Goal: Transaction & Acquisition: Purchase product/service

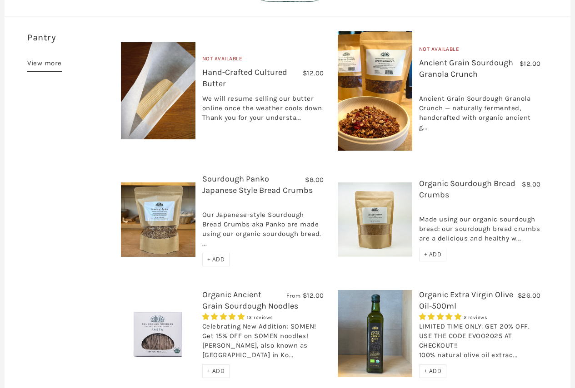
scroll to position [636, 0]
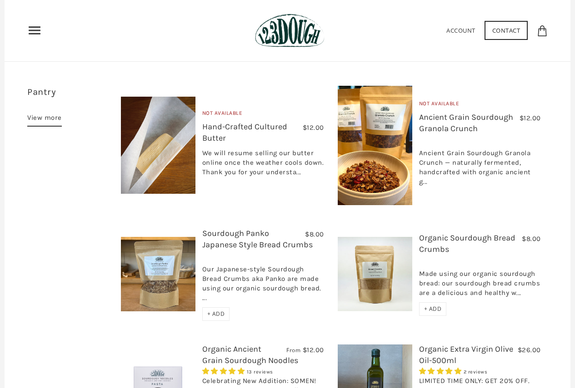
click at [38, 112] on link "View more" at bounding box center [44, 119] width 35 height 15
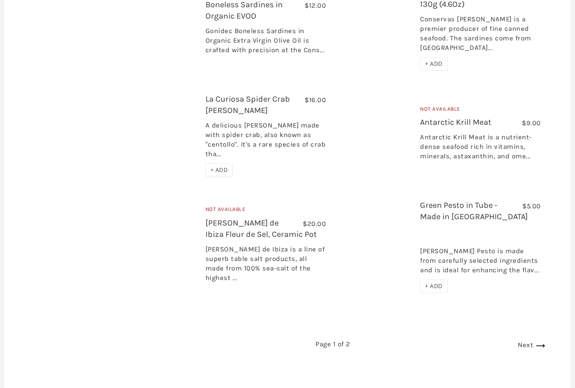
scroll to position [1335, 0]
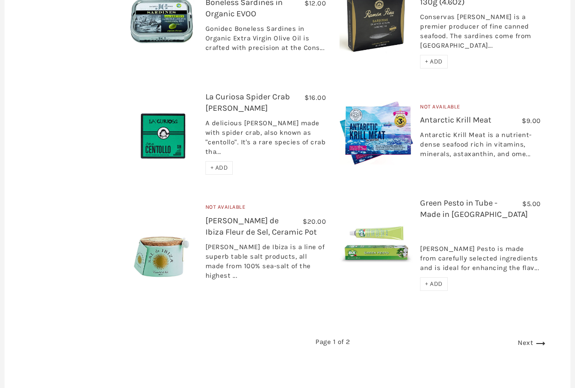
click at [526, 339] on link "Next" at bounding box center [532, 343] width 30 height 8
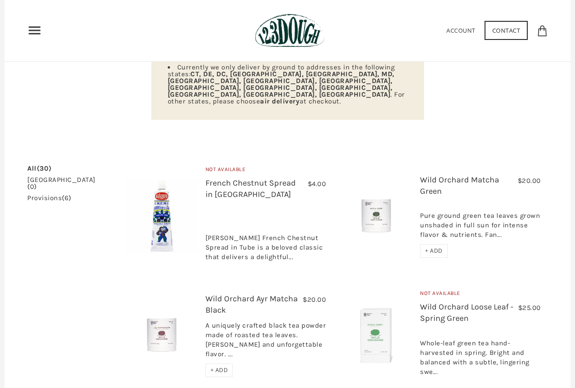
scroll to position [113, 0]
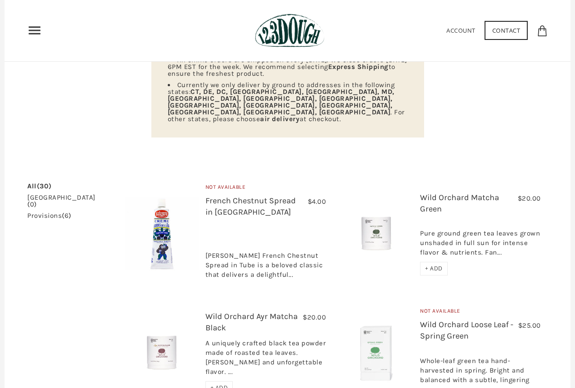
click at [463, 29] on link "Account" at bounding box center [460, 30] width 29 height 8
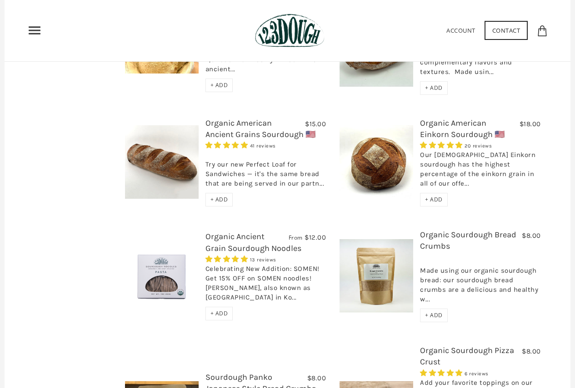
scroll to position [383, 0]
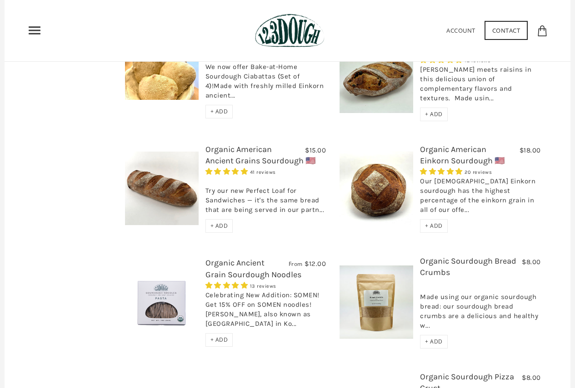
click at [254, 144] on link "Organic American Ancient Grains Sourdough 🇺🇸" at bounding box center [260, 154] width 110 height 21
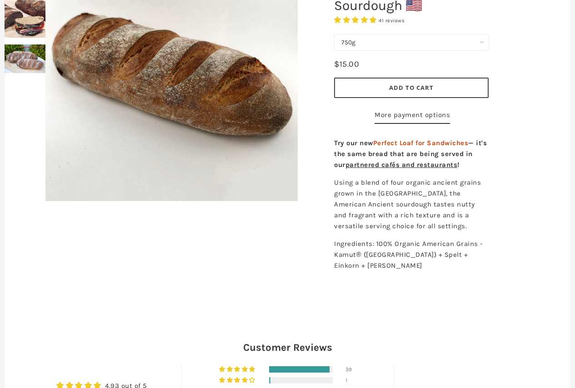
scroll to position [136, 0]
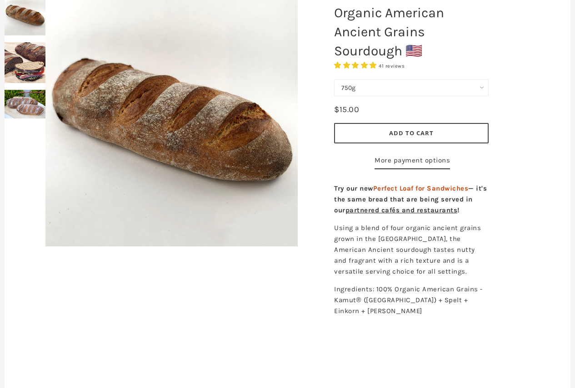
click at [454, 85] on select "750g Perfect Loaf for Sandwiches (Whole, 1500g) Perfect Loaf for Sandwiches (Ha…" at bounding box center [411, 87] width 154 height 17
click at [468, 83] on select "750g Perfect Loaf for Sandwiches (Whole, 1500g) Perfect Loaf for Sandwiches (Ha…" at bounding box center [411, 87] width 154 height 17
click at [460, 130] on button "Add to Cart" at bounding box center [411, 133] width 154 height 20
